Goal: Task Accomplishment & Management: Manage account settings

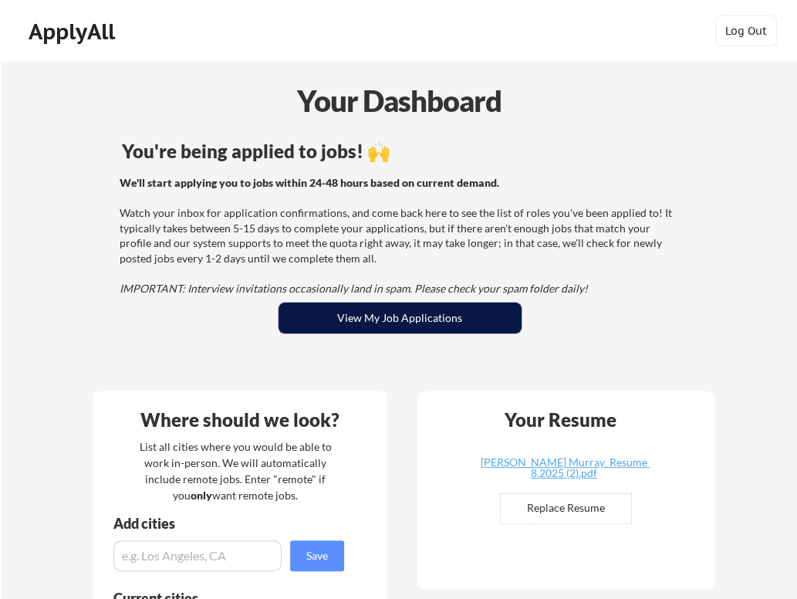
click at [385, 325] on button "View My Job Applications" at bounding box center [399, 317] width 243 height 31
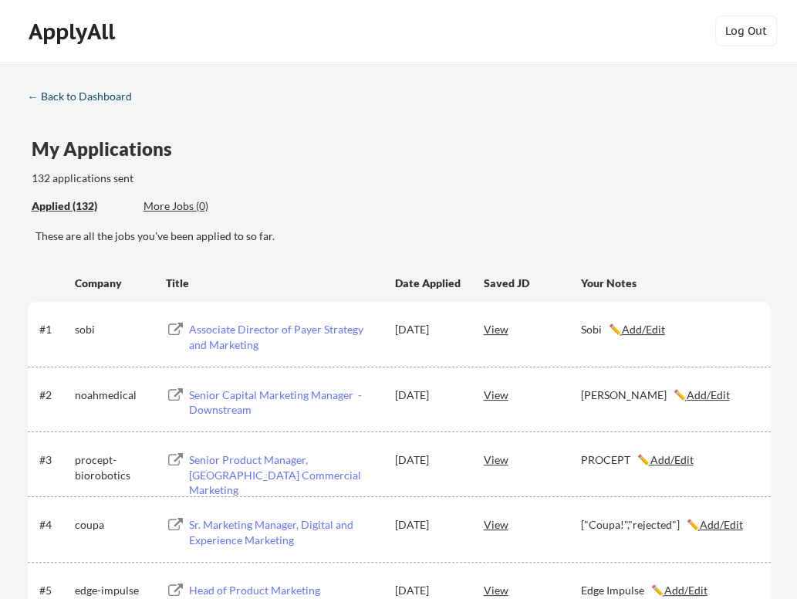
click at [67, 91] on div "← Back to Dashboard" at bounding box center [86, 96] width 116 height 11
